Goal: Check status: Check status

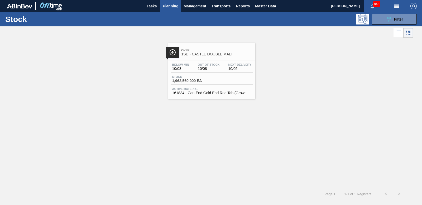
click at [174, 8] on span "Planning" at bounding box center [171, 6] width 16 height 6
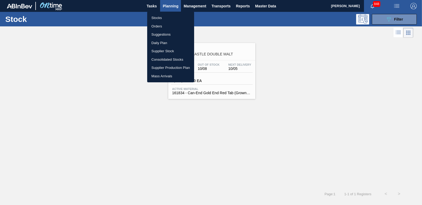
click at [155, 25] on li "Orders" at bounding box center [170, 26] width 47 height 8
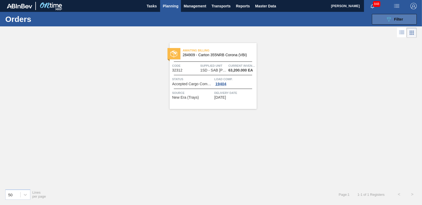
click at [319, 19] on span "Filter" at bounding box center [398, 19] width 9 height 4
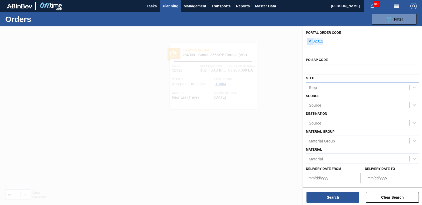
click at [310, 41] on span "×" at bounding box center [309, 41] width 5 height 6
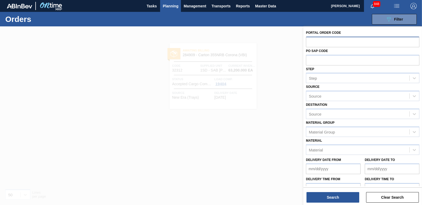
paste input "32320"
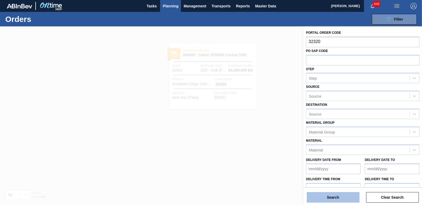
type input "32320"
click at [319, 196] on button "Search" at bounding box center [332, 197] width 53 height 11
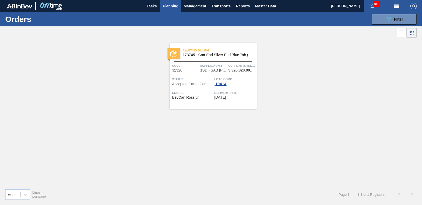
click at [217, 83] on div "19414" at bounding box center [220, 84] width 13 height 4
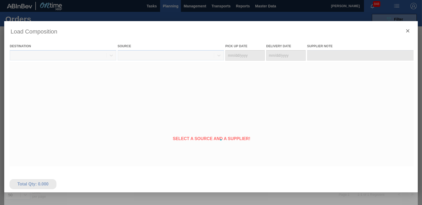
type Date "[DATE]"
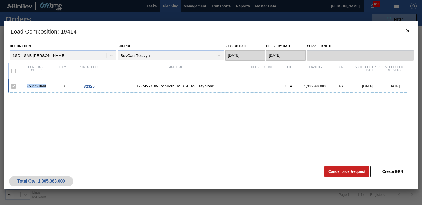
drag, startPoint x: 25, startPoint y: 85, endPoint x: 47, endPoint y: 86, distance: 21.4
click at [47, 86] on div "4504421898" at bounding box center [36, 86] width 26 height 4
copy div "4504421898"
click at [319, 30] on icon "botão de ícone" at bounding box center [407, 31] width 6 height 6
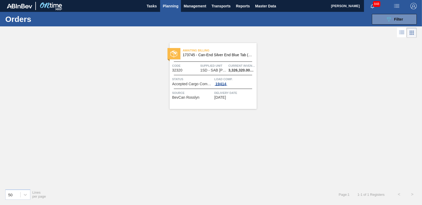
click at [219, 84] on div "19414" at bounding box center [220, 84] width 13 height 4
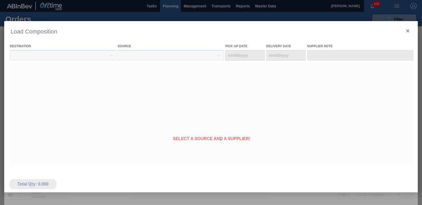
type Date "[DATE]"
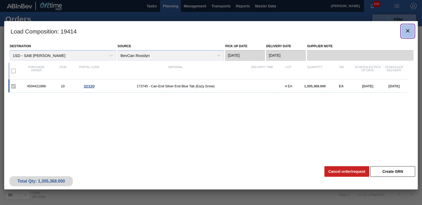
click at [319, 30] on icon "botão de ícone" at bounding box center [407, 30] width 3 height 3
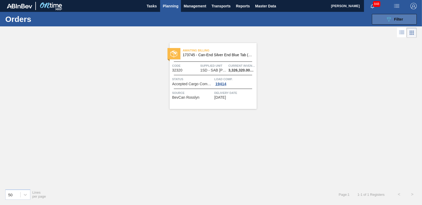
click at [319, 18] on span "Filter" at bounding box center [398, 19] width 9 height 4
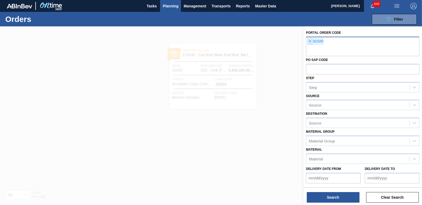
click at [310, 43] on span "×" at bounding box center [309, 41] width 5 height 6
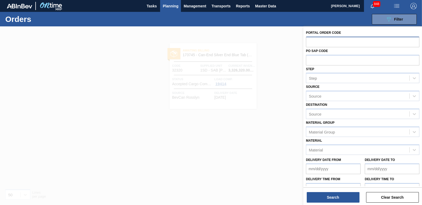
paste input "32321"
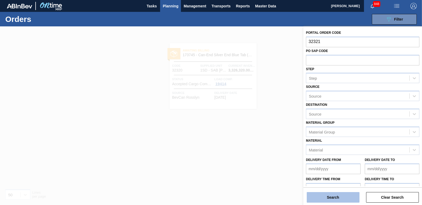
type input "32321"
click at [319, 196] on button "Search" at bounding box center [332, 197] width 53 height 11
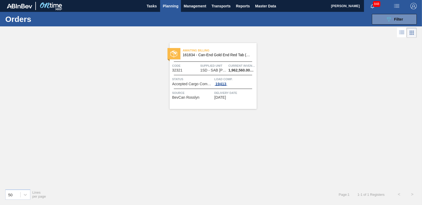
click at [219, 85] on span "19413" at bounding box center [220, 84] width 13 height 4
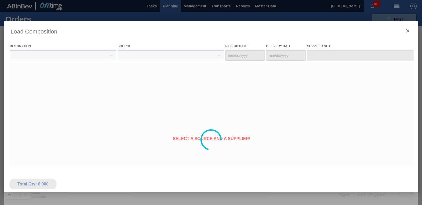
type Date "[DATE]"
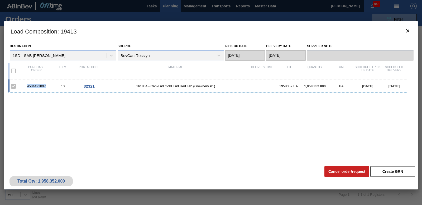
drag, startPoint x: 25, startPoint y: 87, endPoint x: 47, endPoint y: 86, distance: 22.2
click at [47, 86] on div "4504421897" at bounding box center [36, 86] width 26 height 4
copy div "4504421897"
click at [319, 31] on icon "botão de ícone" at bounding box center [407, 31] width 6 height 6
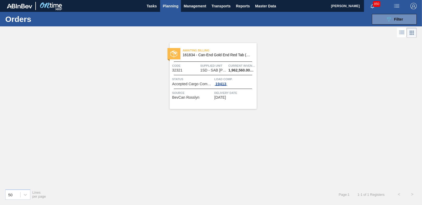
click at [223, 85] on div "19413" at bounding box center [220, 84] width 13 height 4
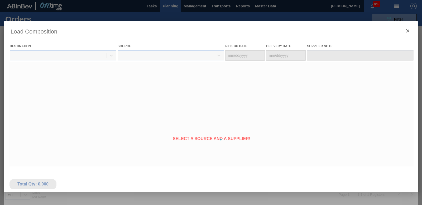
click at [223, 85] on div at bounding box center [210, 139] width 413 height 237
type Date "[DATE]"
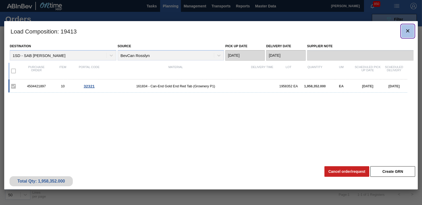
click at [319, 36] on button "botão de ícone" at bounding box center [407, 31] width 13 height 13
